Goal: Task Accomplishment & Management: Manage account settings

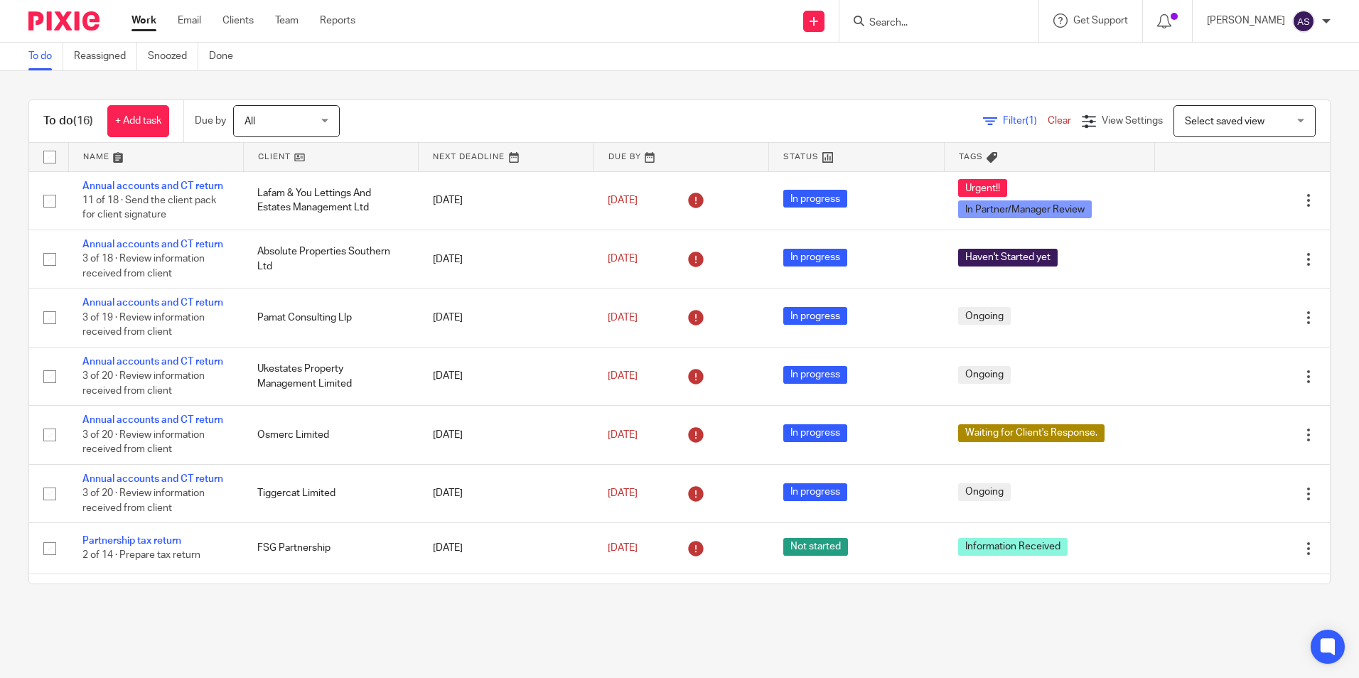
click at [936, 22] on input "Search" at bounding box center [932, 23] width 128 height 13
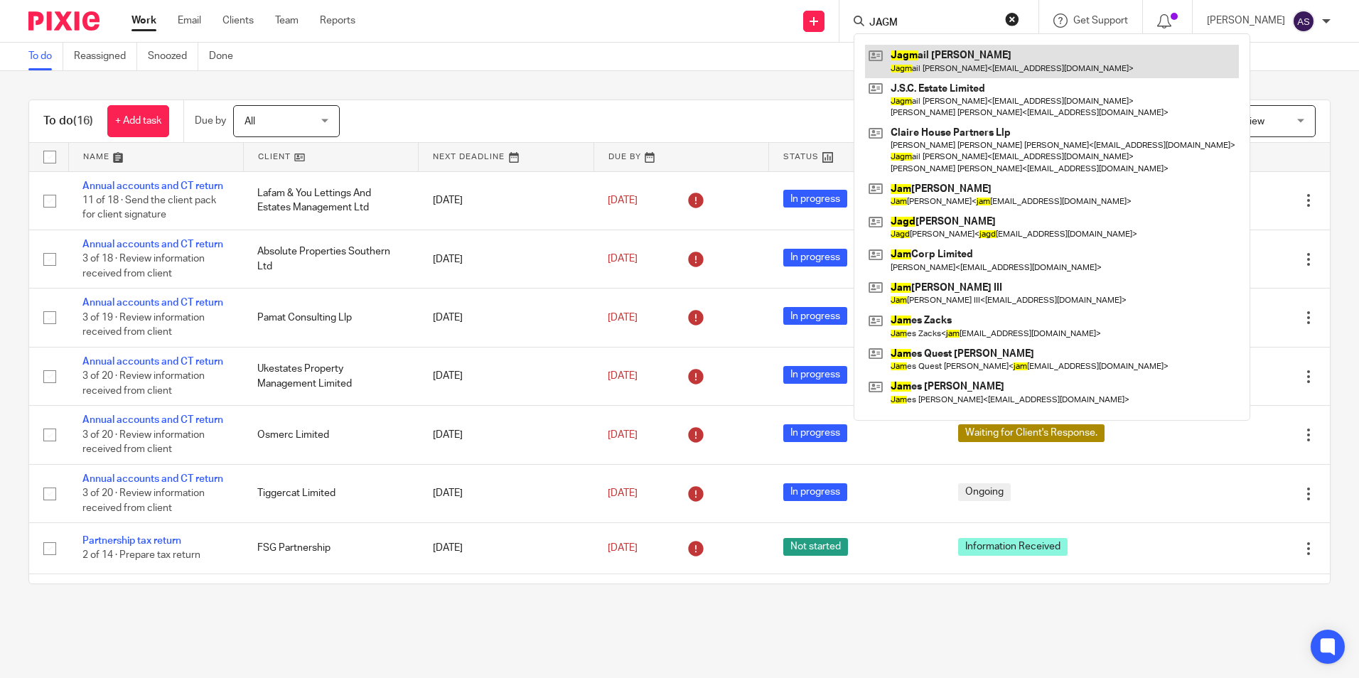
type input "JAGM"
click at [978, 72] on link at bounding box center [1052, 61] width 374 height 33
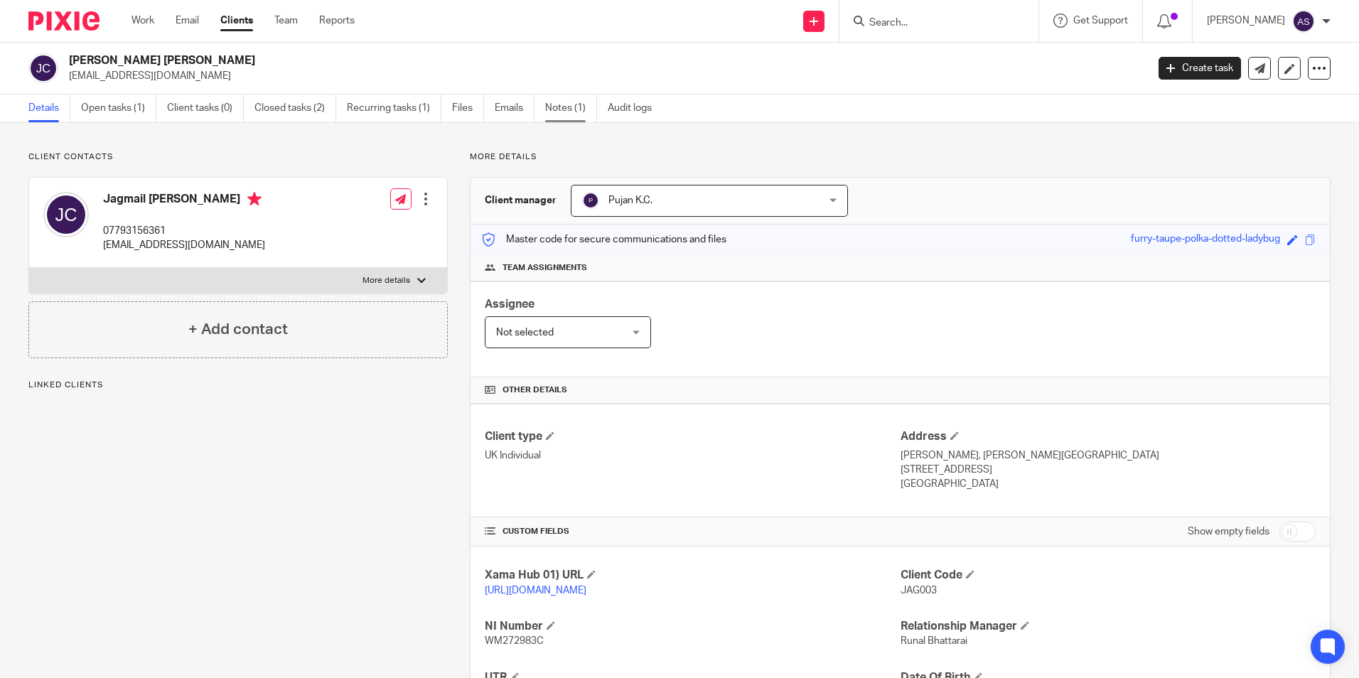
click at [578, 114] on link "Notes (1)" at bounding box center [571, 109] width 52 height 28
click at [132, 112] on link "Open tasks (1)" at bounding box center [118, 109] width 75 height 28
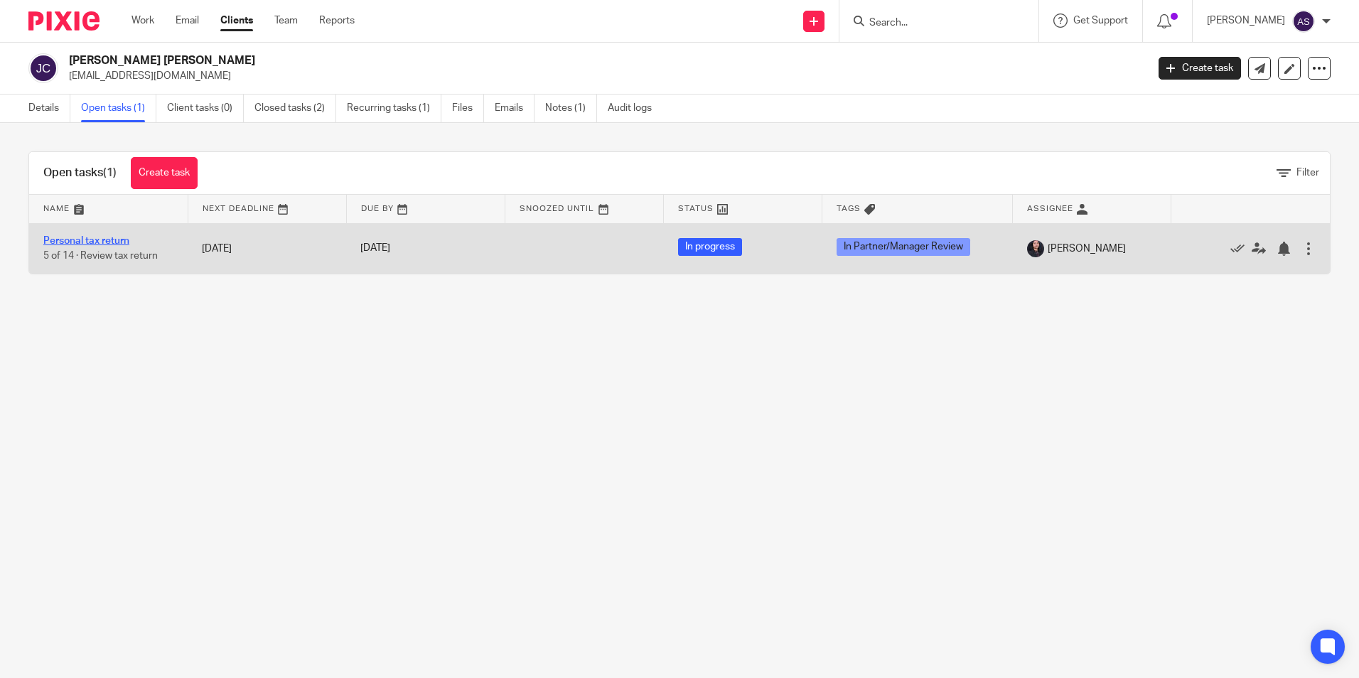
click at [70, 242] on link "Personal tax return" at bounding box center [86, 241] width 86 height 10
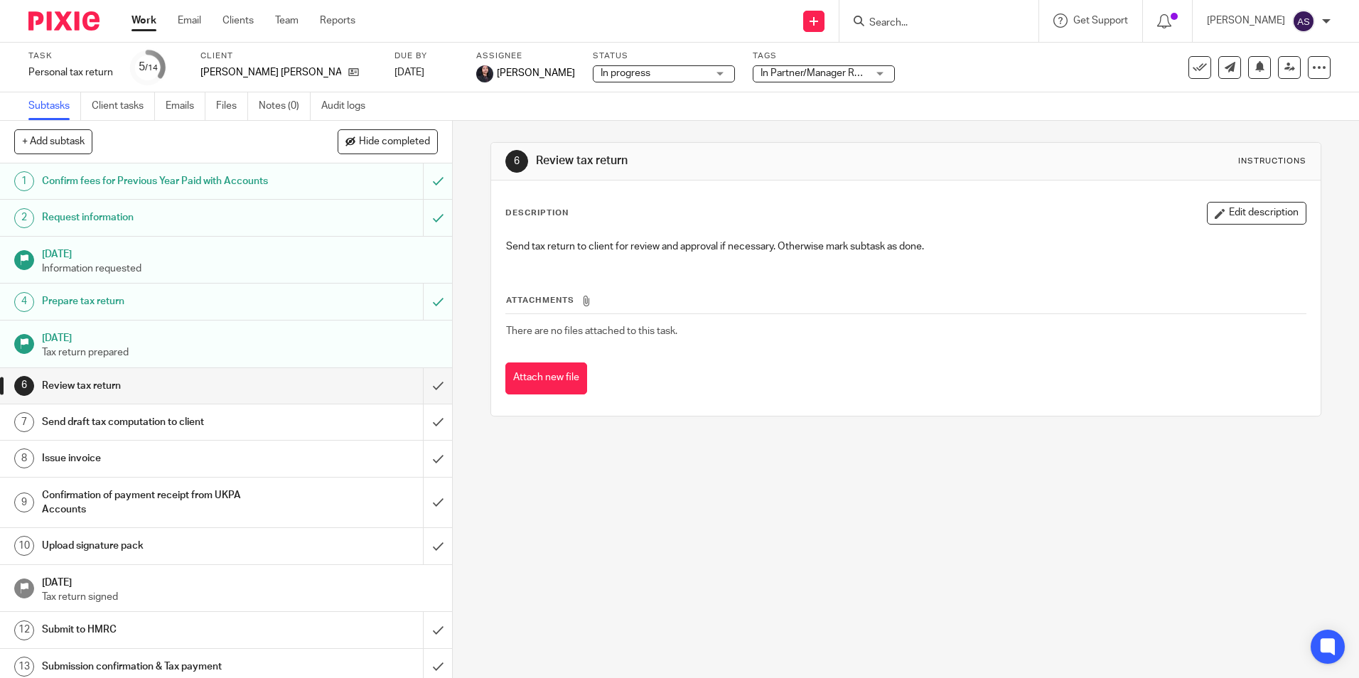
drag, startPoint x: 289, startPoint y: 105, endPoint x: 388, endPoint y: 110, distance: 99.0
